Goal: Navigation & Orientation: Find specific page/section

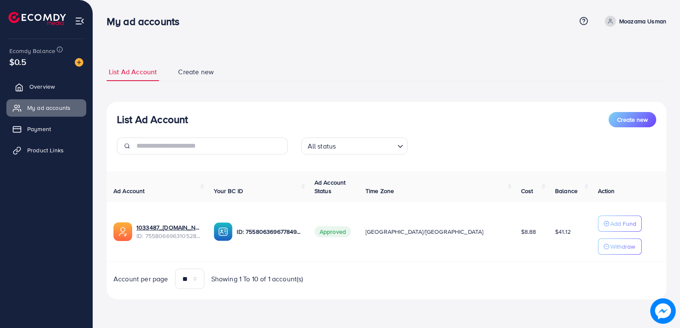
click at [33, 85] on span "Overview" at bounding box center [41, 86] width 25 height 8
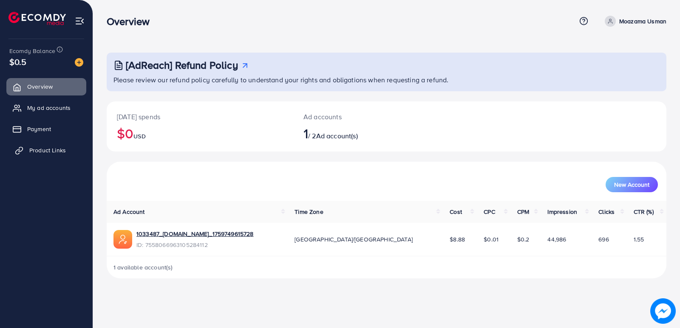
click at [52, 148] on span "Product Links" at bounding box center [47, 150] width 37 height 8
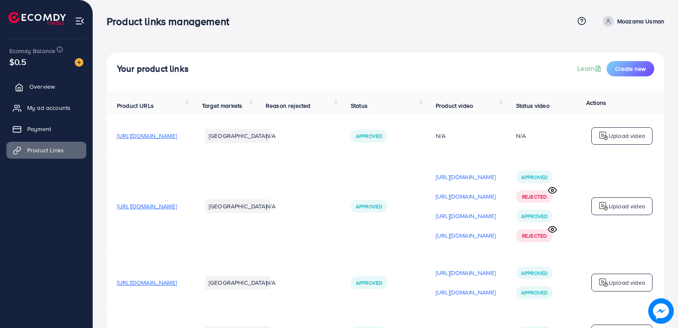
click at [62, 89] on link "Overview" at bounding box center [46, 86] width 80 height 17
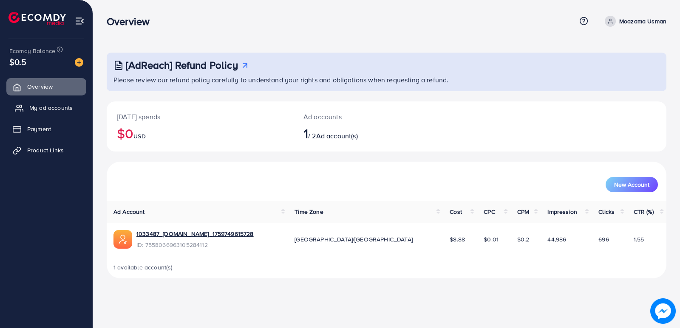
click at [64, 109] on span "My ad accounts" at bounding box center [50, 108] width 43 height 8
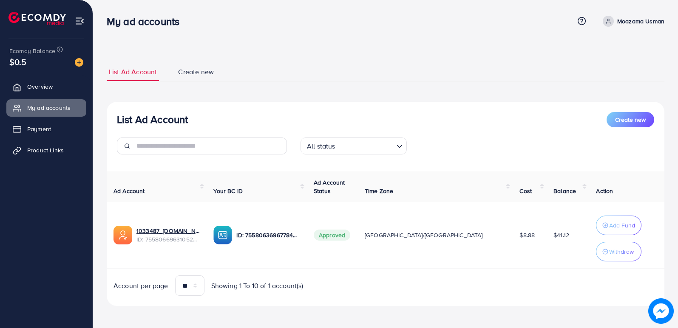
scroll to position [2, 0]
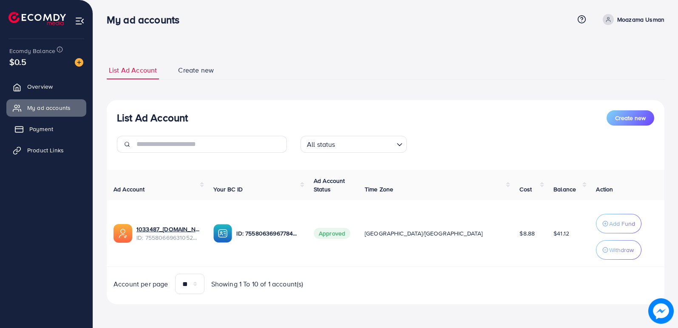
click at [61, 130] on link "Payment" at bounding box center [46, 129] width 80 height 17
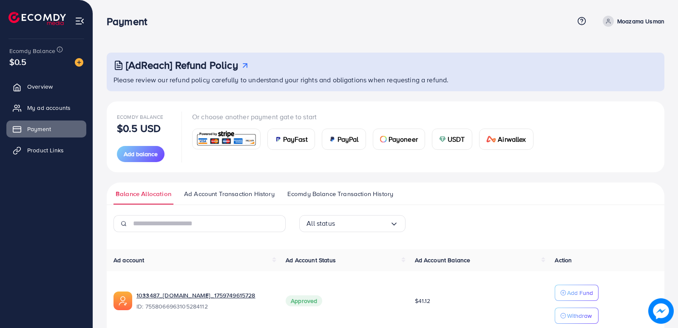
scroll to position [39, 0]
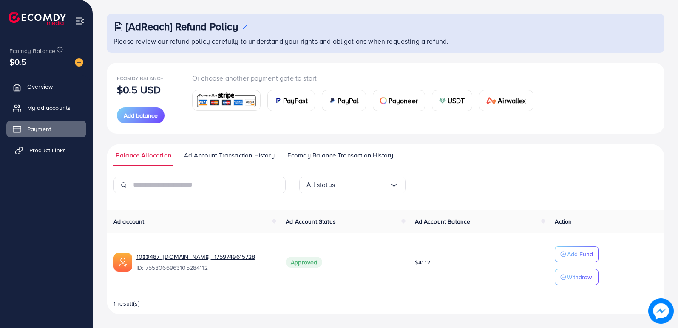
click at [56, 146] on span "Product Links" at bounding box center [47, 150] width 37 height 8
